Goal: Find specific page/section: Find specific page/section

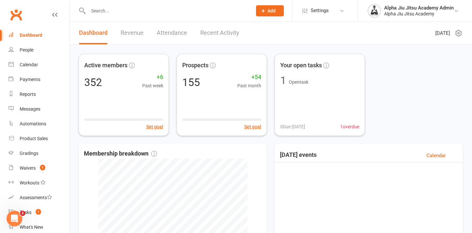
click at [28, 51] on div "People" at bounding box center [27, 49] width 14 height 5
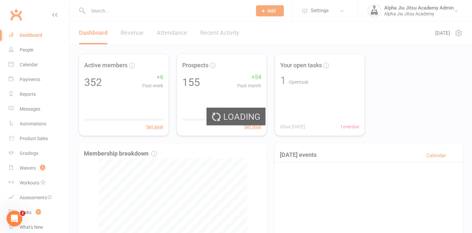
select select "100"
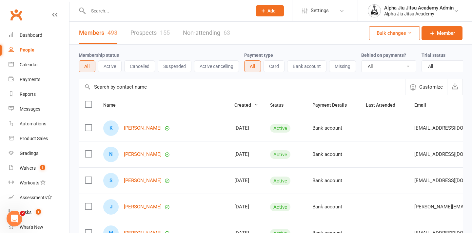
click at [138, 90] on input "text" at bounding box center [242, 87] width 326 height 16
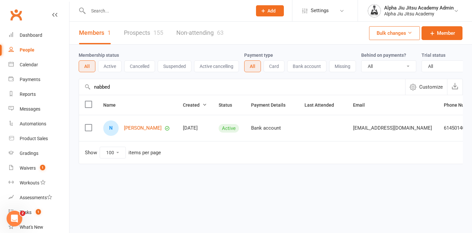
type input "nabbed"
drag, startPoint x: 138, startPoint y: 90, endPoint x: 160, endPoint y: 131, distance: 45.6
click at [160, 131] on link "[PERSON_NAME]" at bounding box center [143, 128] width 38 height 6
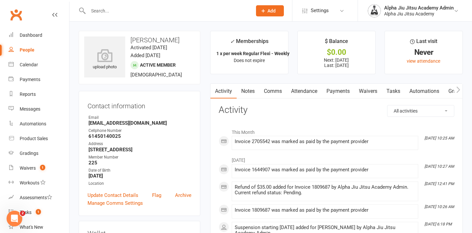
click at [339, 92] on link "Payments" at bounding box center [338, 91] width 32 height 15
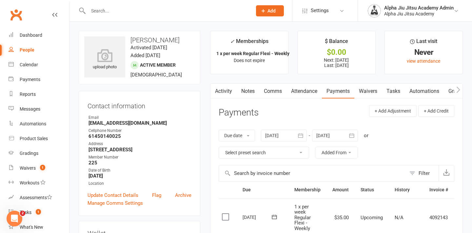
click at [43, 49] on link "People" at bounding box center [39, 50] width 61 height 15
select select "100"
